Goal: Task Accomplishment & Management: Manage account settings

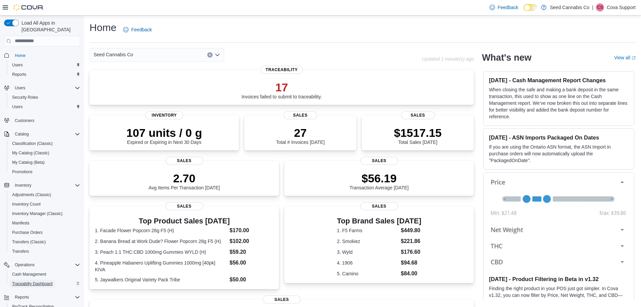
click at [41, 281] on span "Traceabilty Dashboard" at bounding box center [32, 283] width 40 height 5
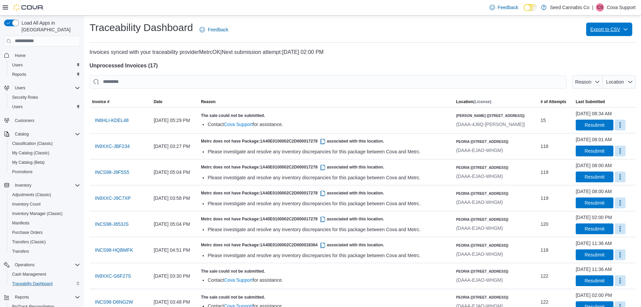
click at [612, 30] on span "Export to CSV" at bounding box center [609, 29] width 38 height 13
click at [597, 46] on span "Failed Invoices" at bounding box center [609, 42] width 40 height 5
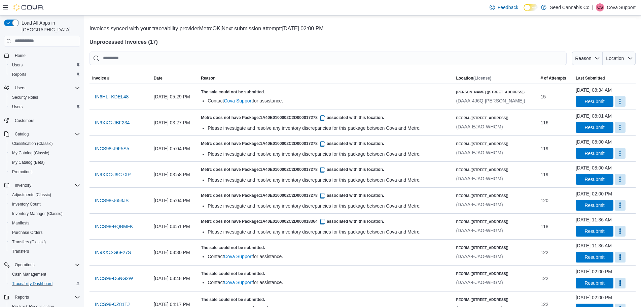
scroll to position [34, 0]
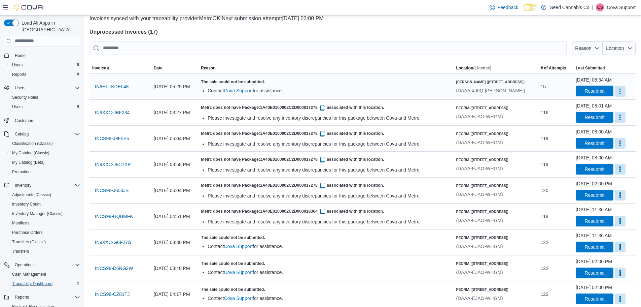
drag, startPoint x: 566, startPoint y: 89, endPoint x: 562, endPoint y: 112, distance: 23.6
click at [580, 89] on span "Resubmit" at bounding box center [595, 90] width 30 height 11
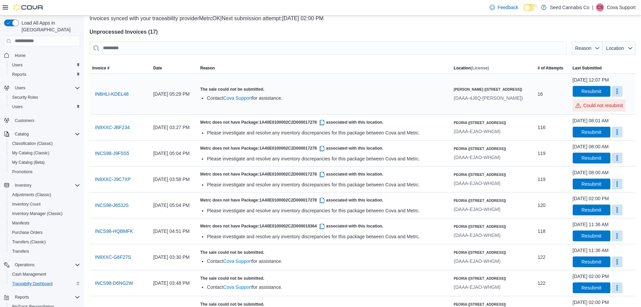
drag, startPoint x: 618, startPoint y: 4, endPoint x: 616, endPoint y: 10, distance: 6.7
click at [618, 4] on p "Cova Support" at bounding box center [621, 7] width 29 height 8
click at [597, 67] on span "Sign Out" at bounding box center [592, 65] width 18 height 7
